Goal: Find contact information: Obtain details needed to contact an individual or organization

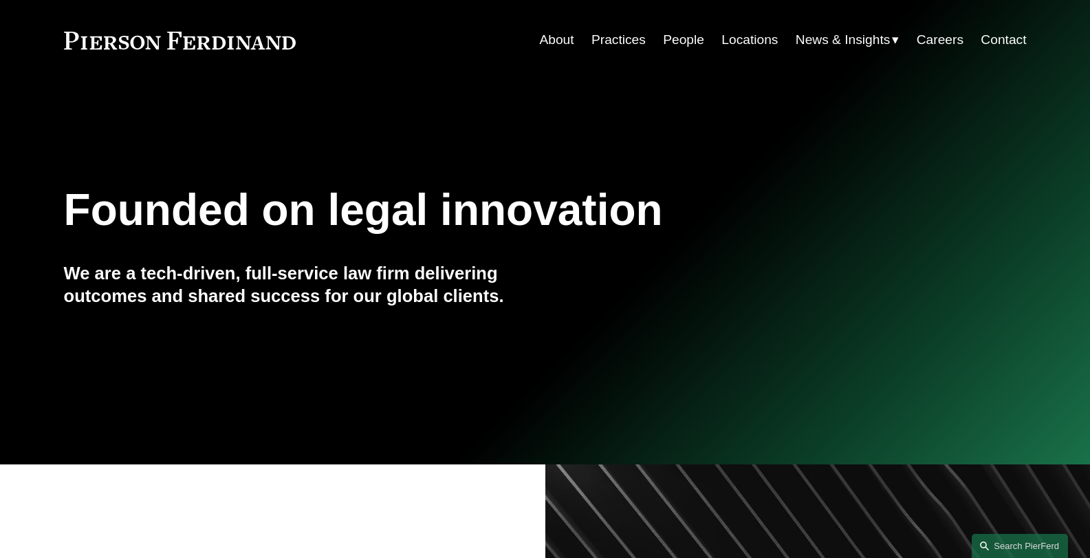
scroll to position [69, 0]
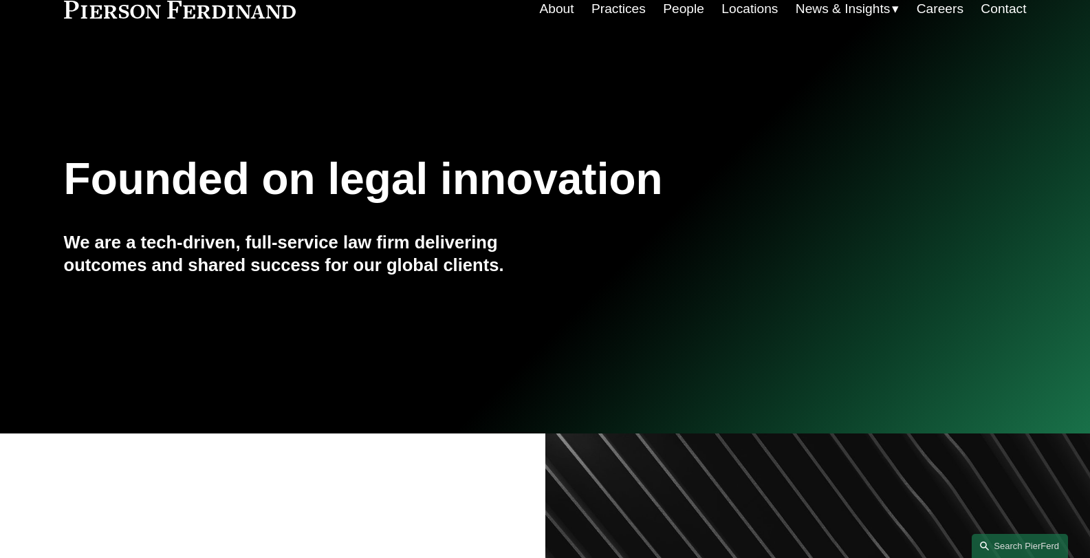
click at [994, 6] on link "Contact" at bounding box center [1003, 9] width 45 height 26
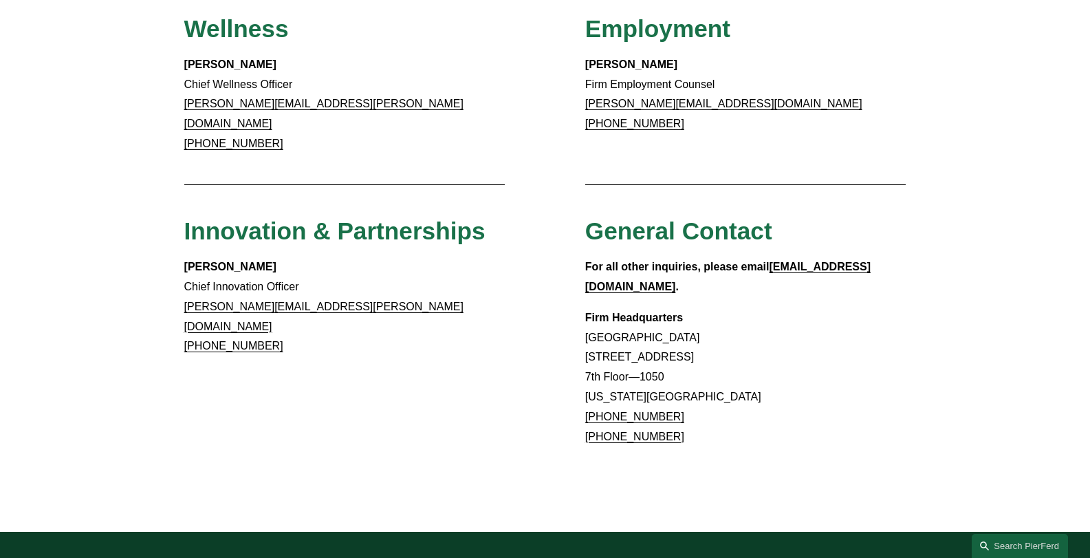
scroll to position [1100, 0]
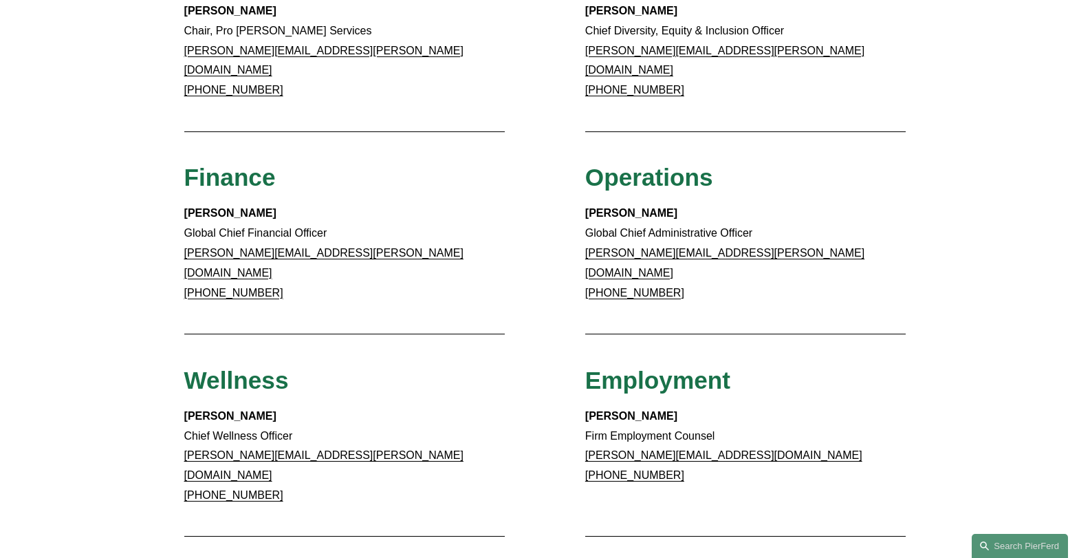
scroll to position [757, 0]
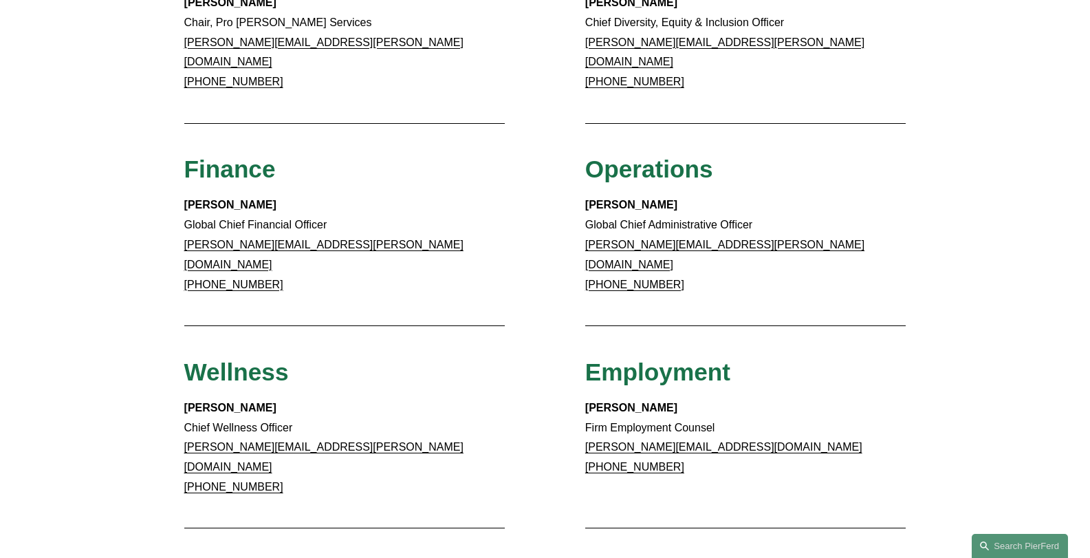
click at [247, 199] on strong "Meredith Mendes" at bounding box center [230, 205] width 92 height 12
click at [241, 199] on strong "Meredith Mendes" at bounding box center [230, 205] width 92 height 12
click at [239, 199] on strong "Meredith Mendes" at bounding box center [230, 205] width 92 height 12
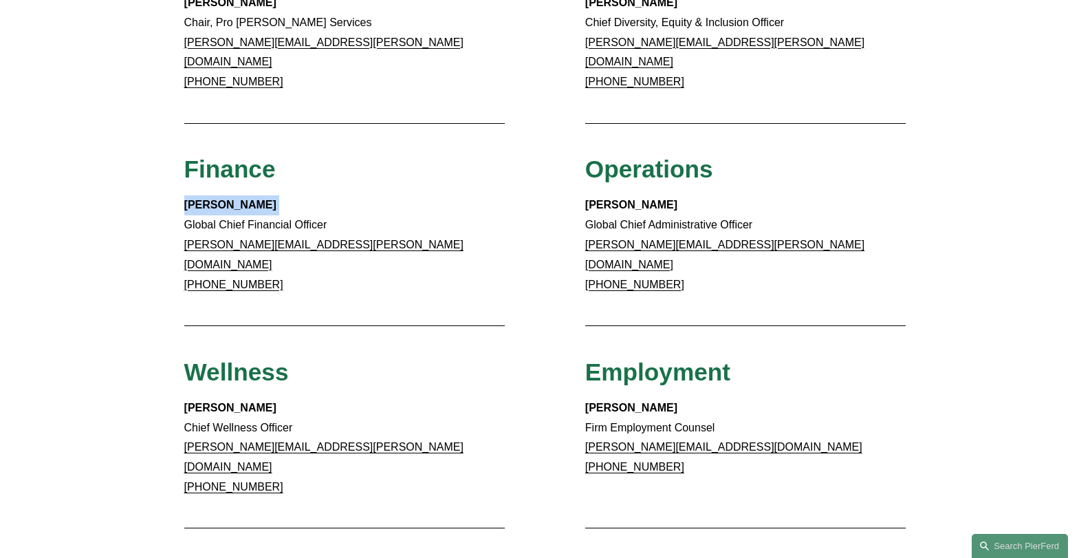
click at [239, 199] on strong "Meredith Mendes" at bounding box center [230, 205] width 92 height 12
click at [215, 213] on p "Meredith Mendes Global Chief Financial Officer meredith.mendes@pierferd.com +1.…" at bounding box center [344, 244] width 321 height 99
click at [217, 213] on p "Meredith Mendes Global Chief Financial Officer meredith.mendes@pierferd.com +1.…" at bounding box center [344, 244] width 321 height 99
click at [219, 213] on p "Meredith Mendes Global Chief Financial Officer meredith.mendes@pierferd.com +1.…" at bounding box center [344, 244] width 321 height 99
click at [218, 213] on p "Meredith Mendes Global Chief Financial Officer meredith.mendes@pierferd.com +1.…" at bounding box center [344, 244] width 321 height 99
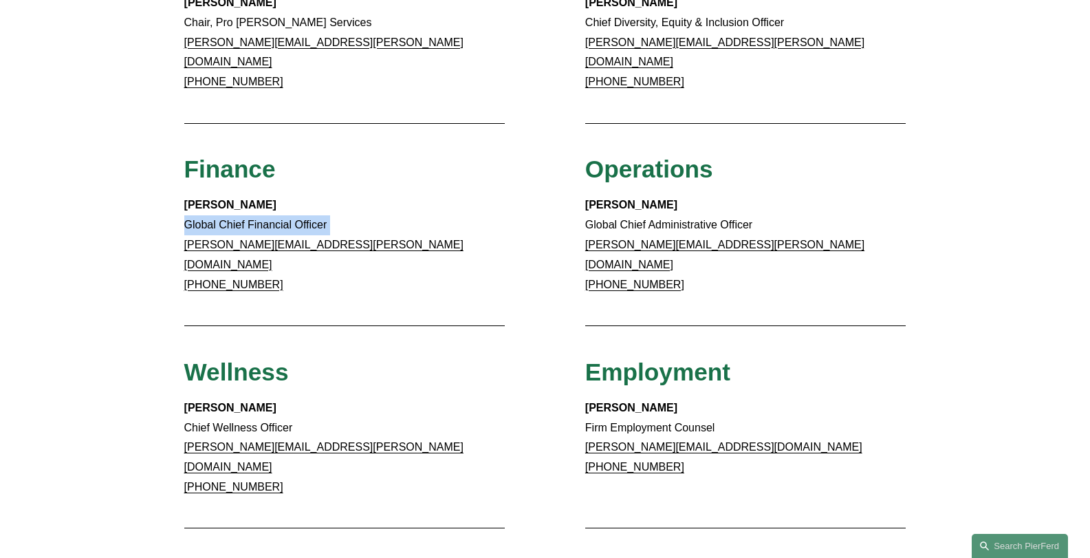
click at [218, 213] on p "Meredith Mendes Global Chief Financial Officer meredith.mendes@pierferd.com +1.…" at bounding box center [344, 244] width 321 height 99
copy p "Global Chief Financial Officer"
